Goal: Transaction & Acquisition: Book appointment/travel/reservation

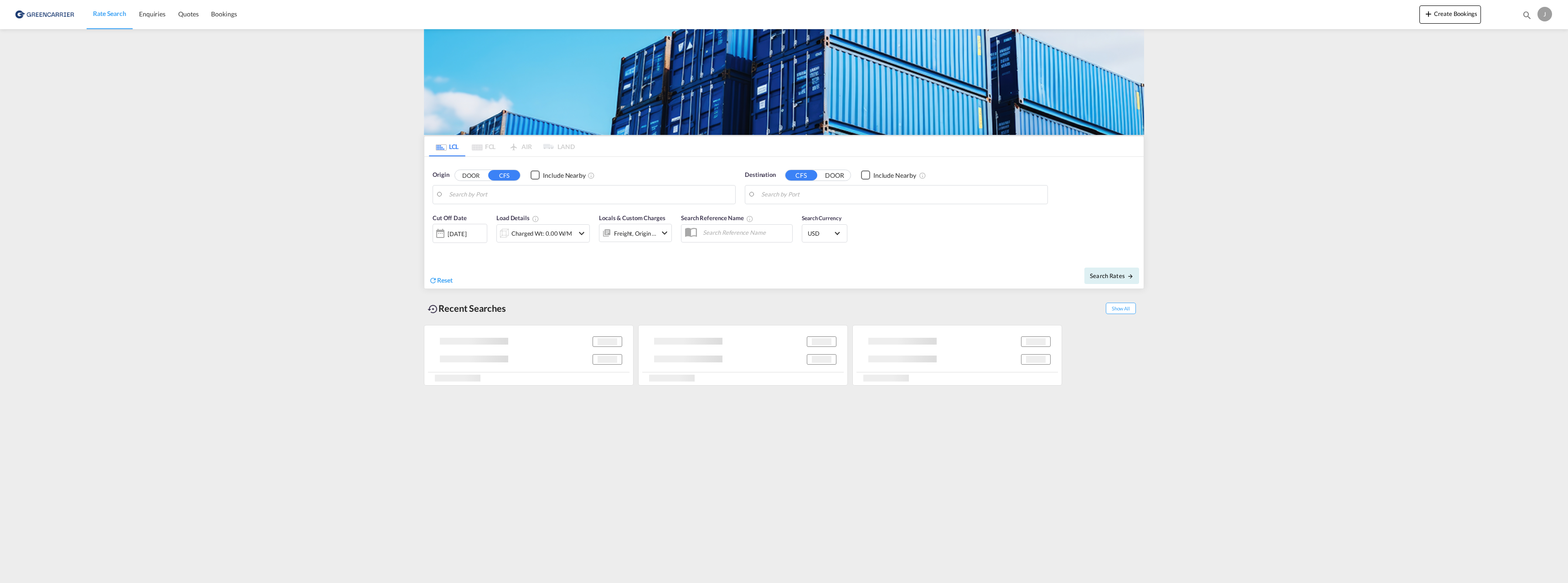
type input "[GEOGRAPHIC_DATA], NOOSL"
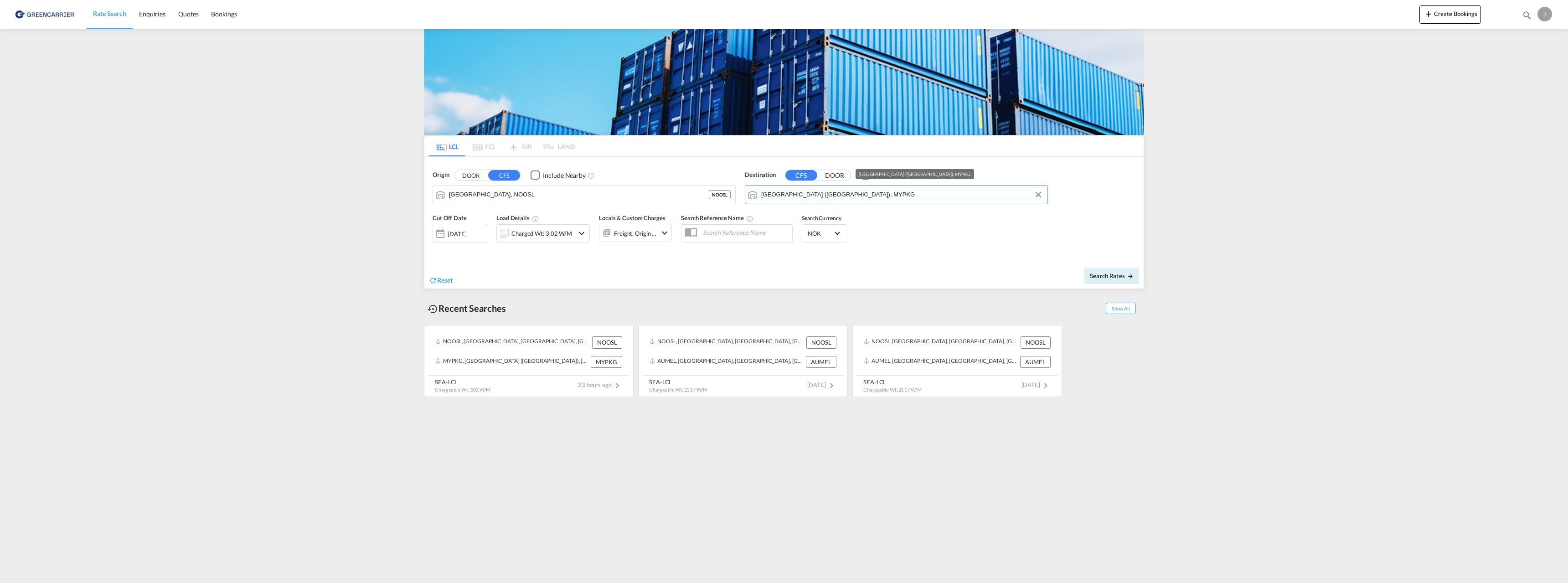
click at [816, 195] on input "[GEOGRAPHIC_DATA] ([GEOGRAPHIC_DATA]), MYPKG" at bounding box center [902, 195] width 282 height 14
click at [803, 245] on div "Tokyo [GEOGRAPHIC_DATA] JPTYO" at bounding box center [832, 247] width 173 height 27
type input "[GEOGRAPHIC_DATA], JPTYO"
click at [553, 232] on div "Charged Wt: 3.02 W/M" at bounding box center [542, 233] width 61 height 13
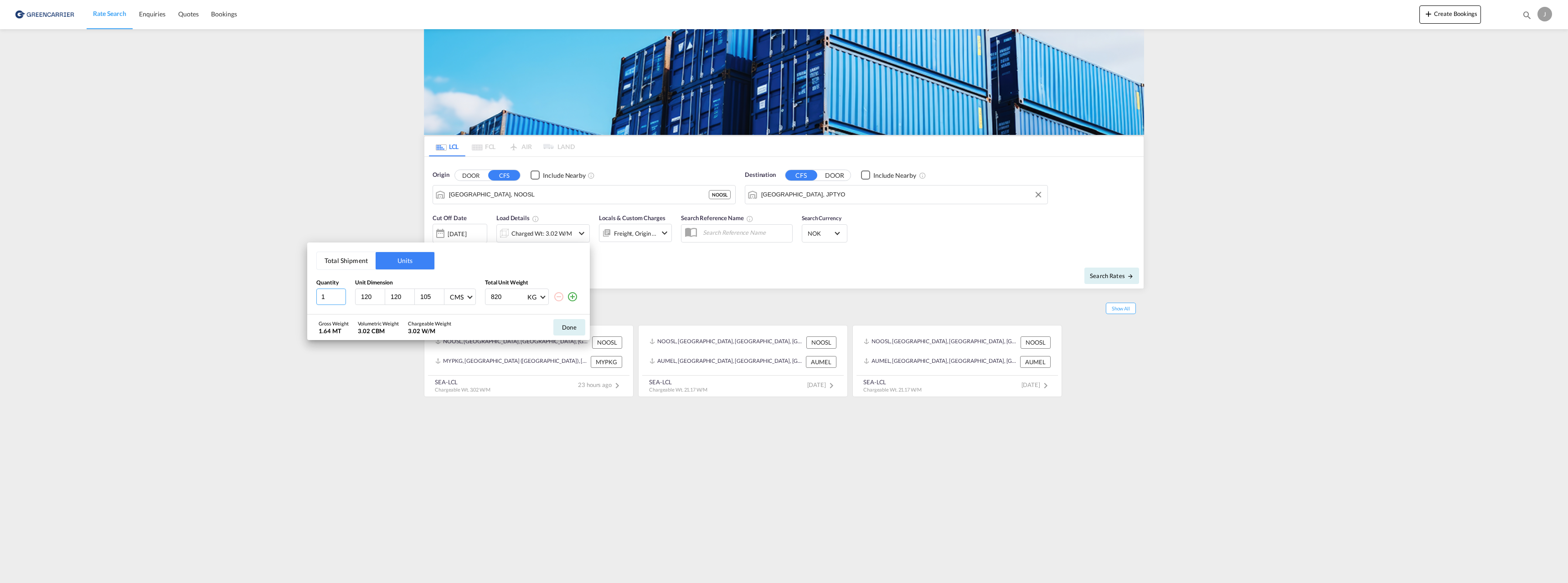
type input "1"
click at [341, 298] on input "1" at bounding box center [331, 297] width 30 height 17
drag, startPoint x: 510, startPoint y: 297, endPoint x: 467, endPoint y: 297, distance: 43.0
click at [467, 297] on div "1 120 120 105 CMS CMS Inches 820 KG KG LB" at bounding box center [448, 297] width 264 height 17
type input "760"
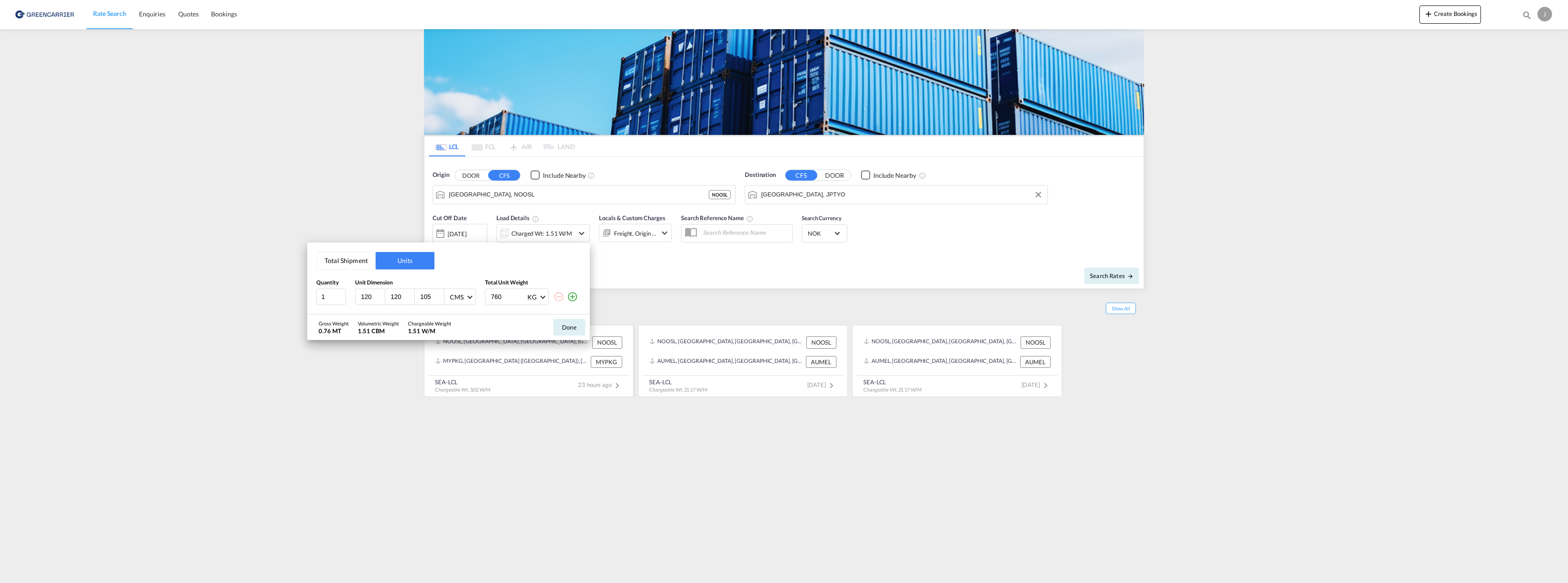
click at [561, 329] on button "Done" at bounding box center [569, 328] width 32 height 17
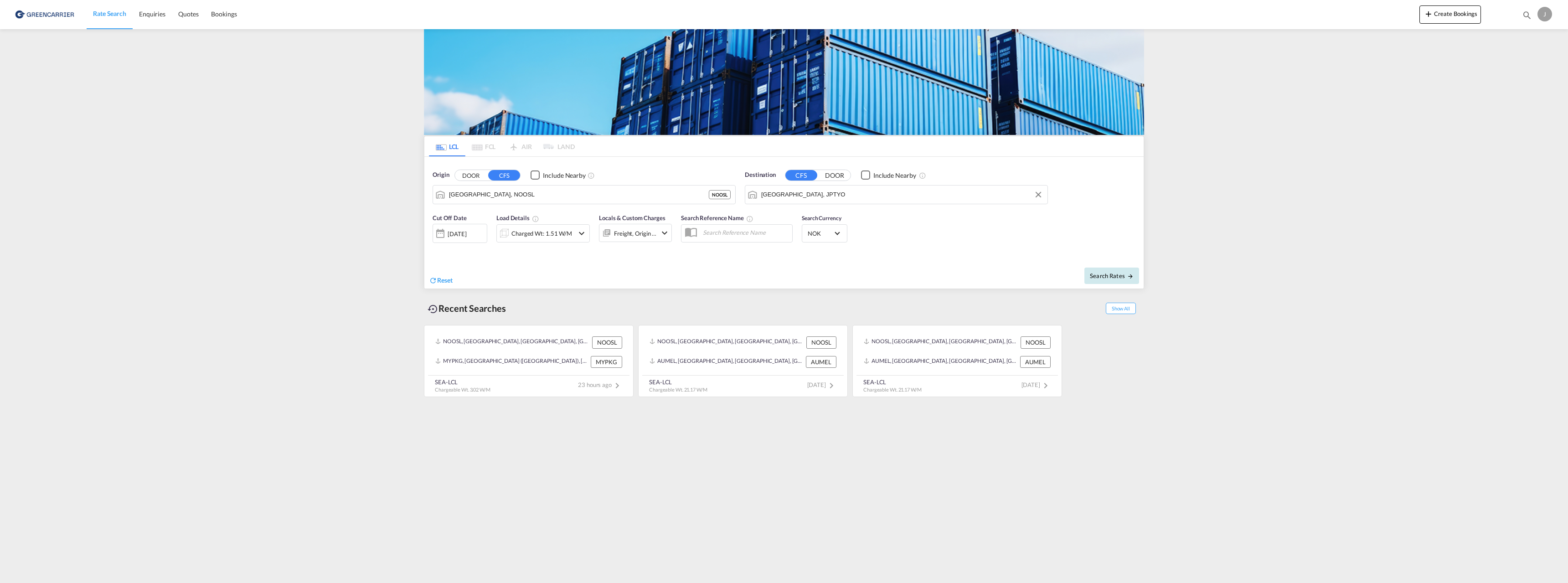
click at [1111, 275] on span "Search Rates" at bounding box center [1112, 276] width 44 height 8
type input "NOOSL to JPTYO / [DATE]"
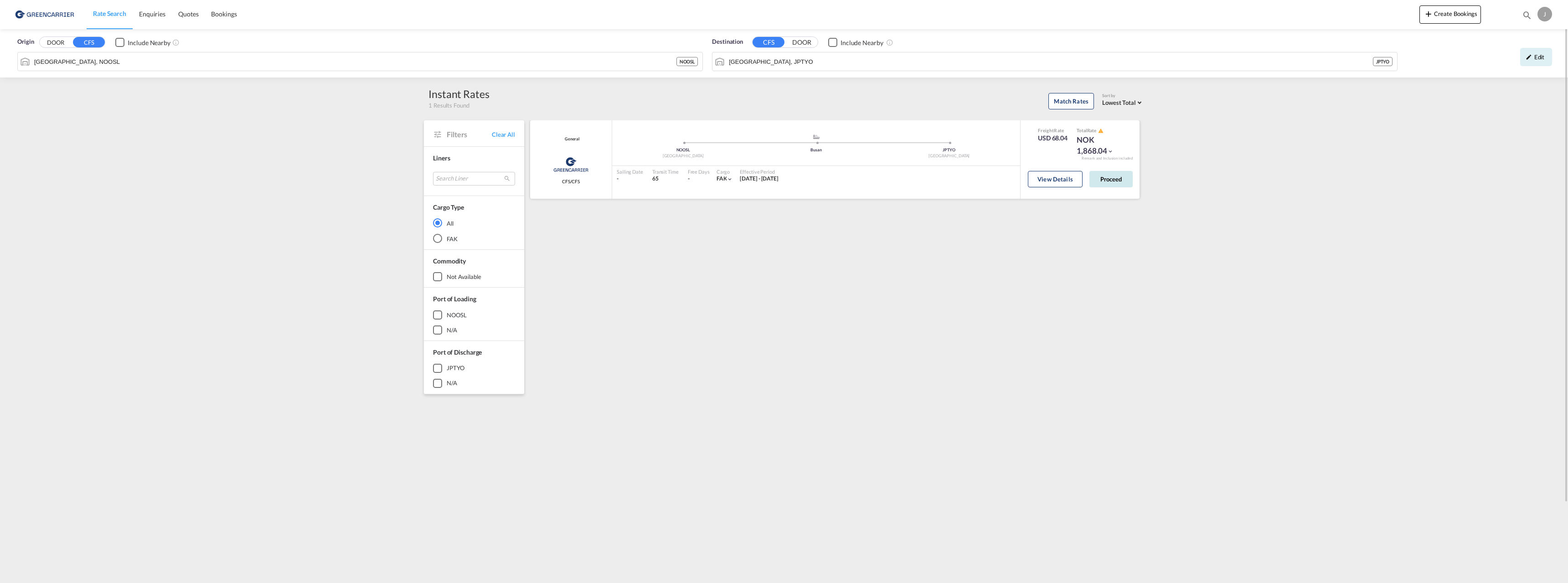
click at [1108, 182] on button "Proceed" at bounding box center [1111, 179] width 43 height 17
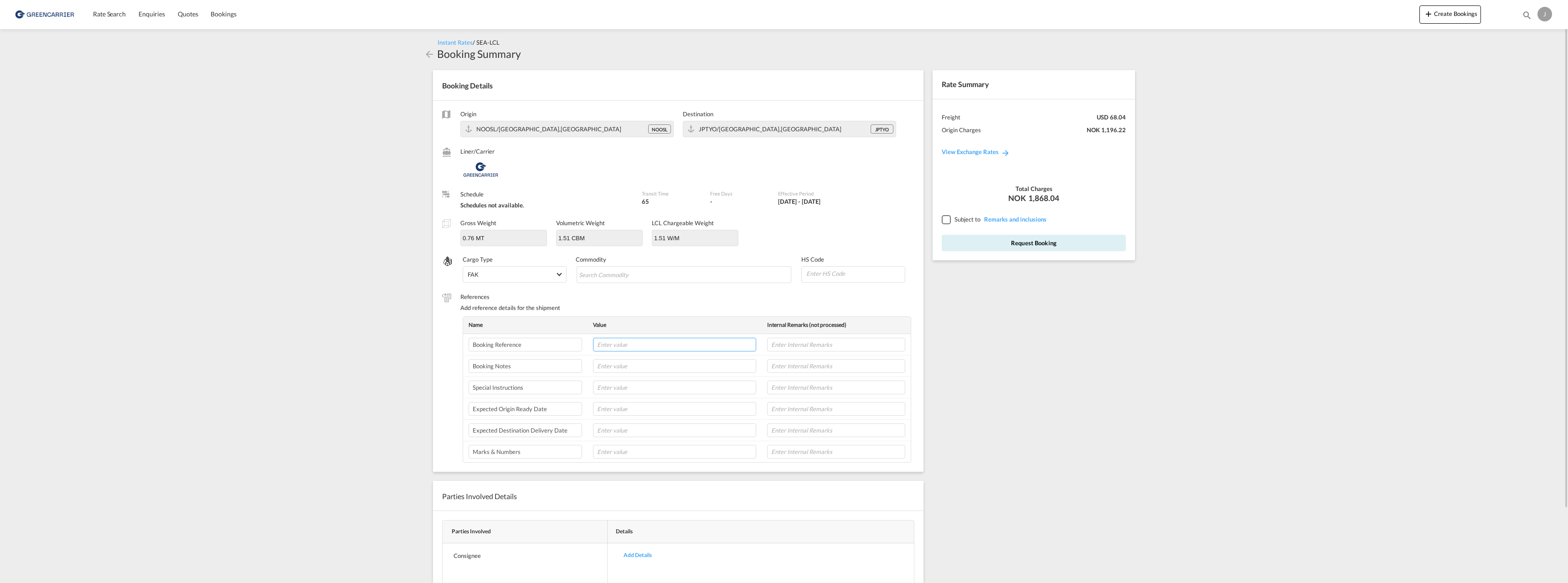
click at [628, 348] on input "text" at bounding box center [675, 344] width 164 height 14
paste input "173291"
type input "173291/JFL"
click at [627, 278] on input "Chips input." at bounding box center [621, 274] width 83 height 14
type input "[MEDICAL_DATA]"
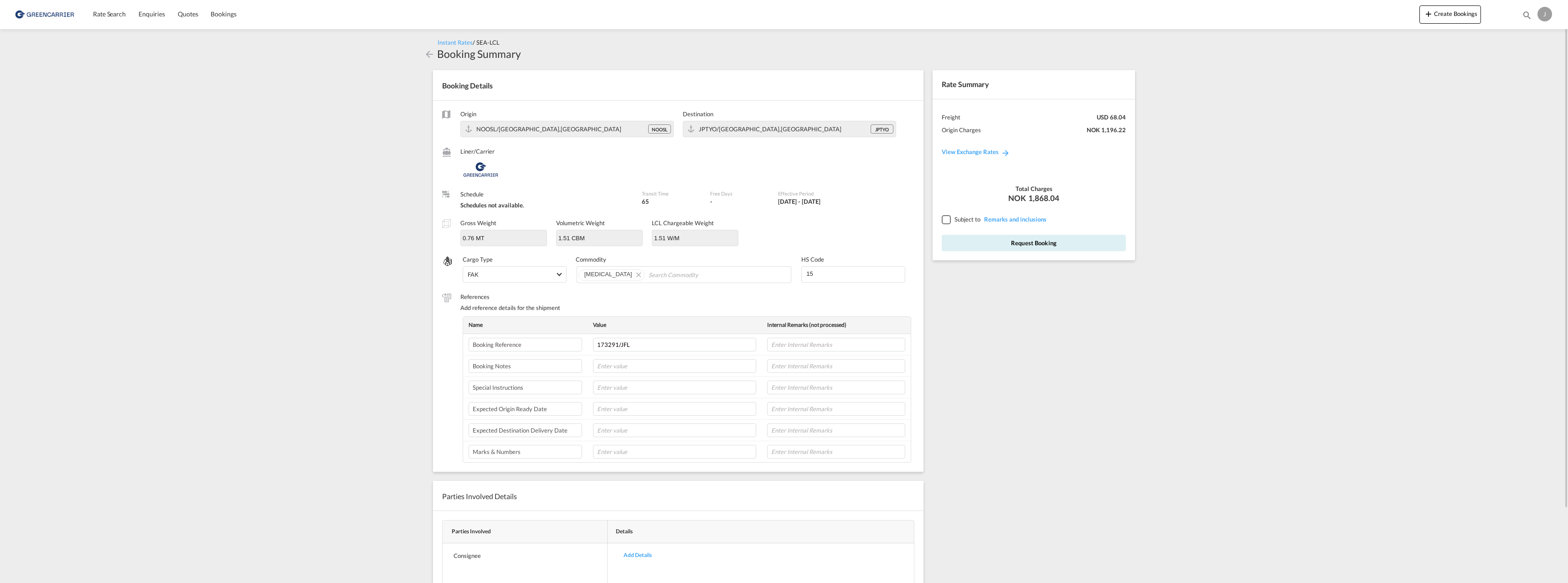
type input "151610"
click at [946, 222] on div at bounding box center [946, 219] width 8 height 8
click at [1026, 246] on button "Request Booking" at bounding box center [1033, 243] width 184 height 17
